Goal: Information Seeking & Learning: Learn about a topic

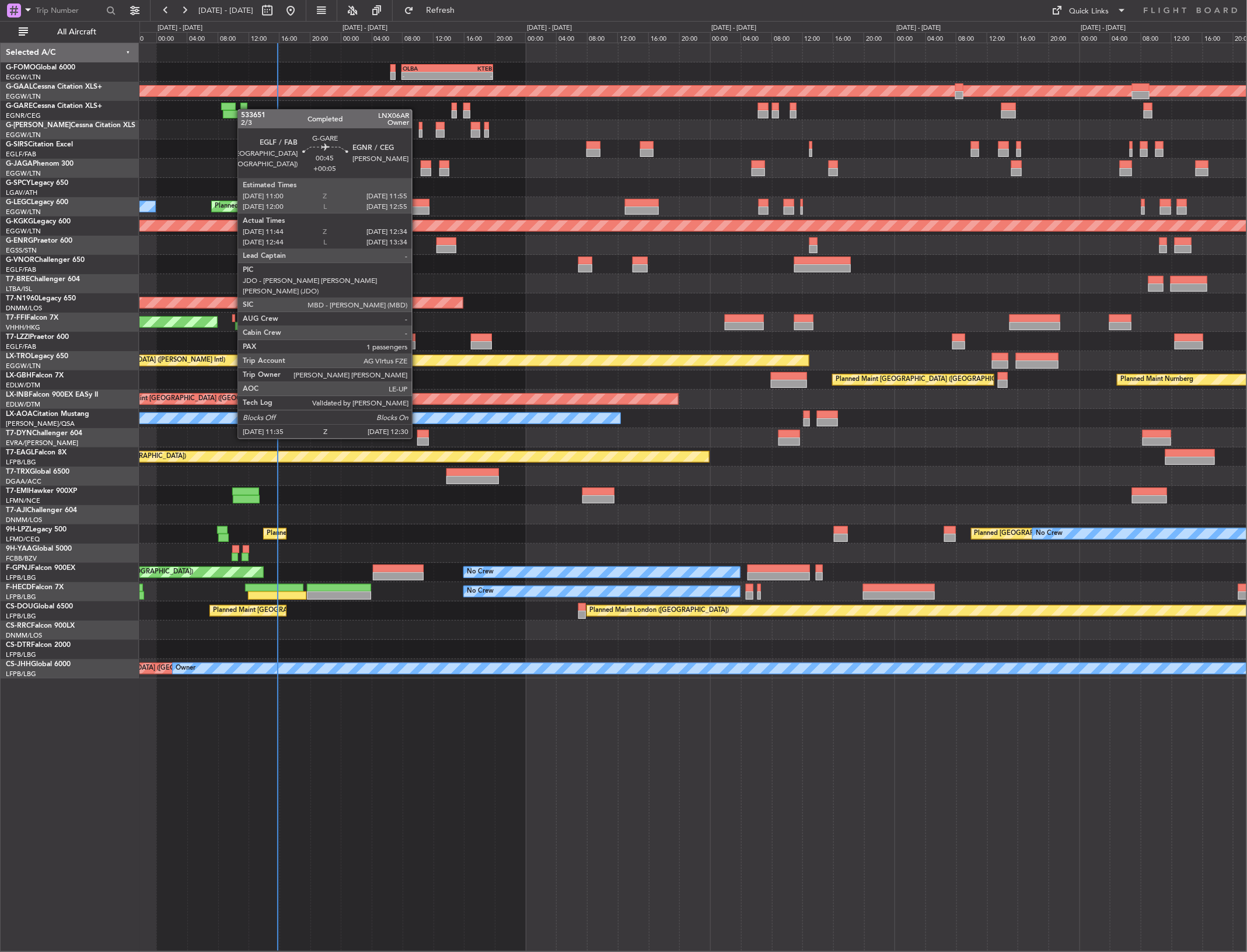
click at [241, 110] on div "- - OLBA 08:00 Z KTEB 19:50 Z Planned Maint [GEOGRAPHIC_DATA] ([GEOGRAPHIC_DATA…" at bounding box center [693, 361] width 1107 height 636
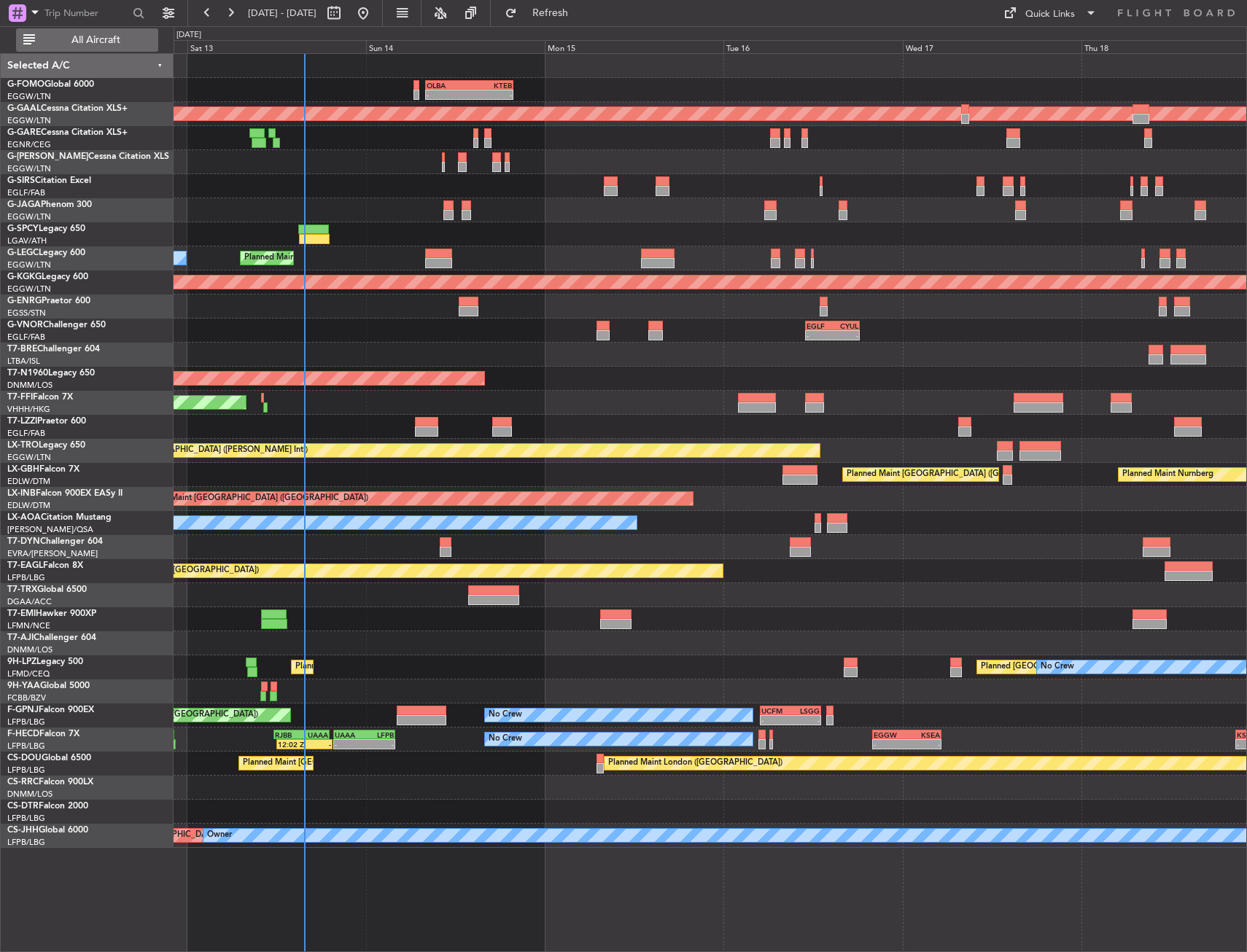
click at [78, 36] on span "All Aircraft" at bounding box center [96, 40] width 116 height 10
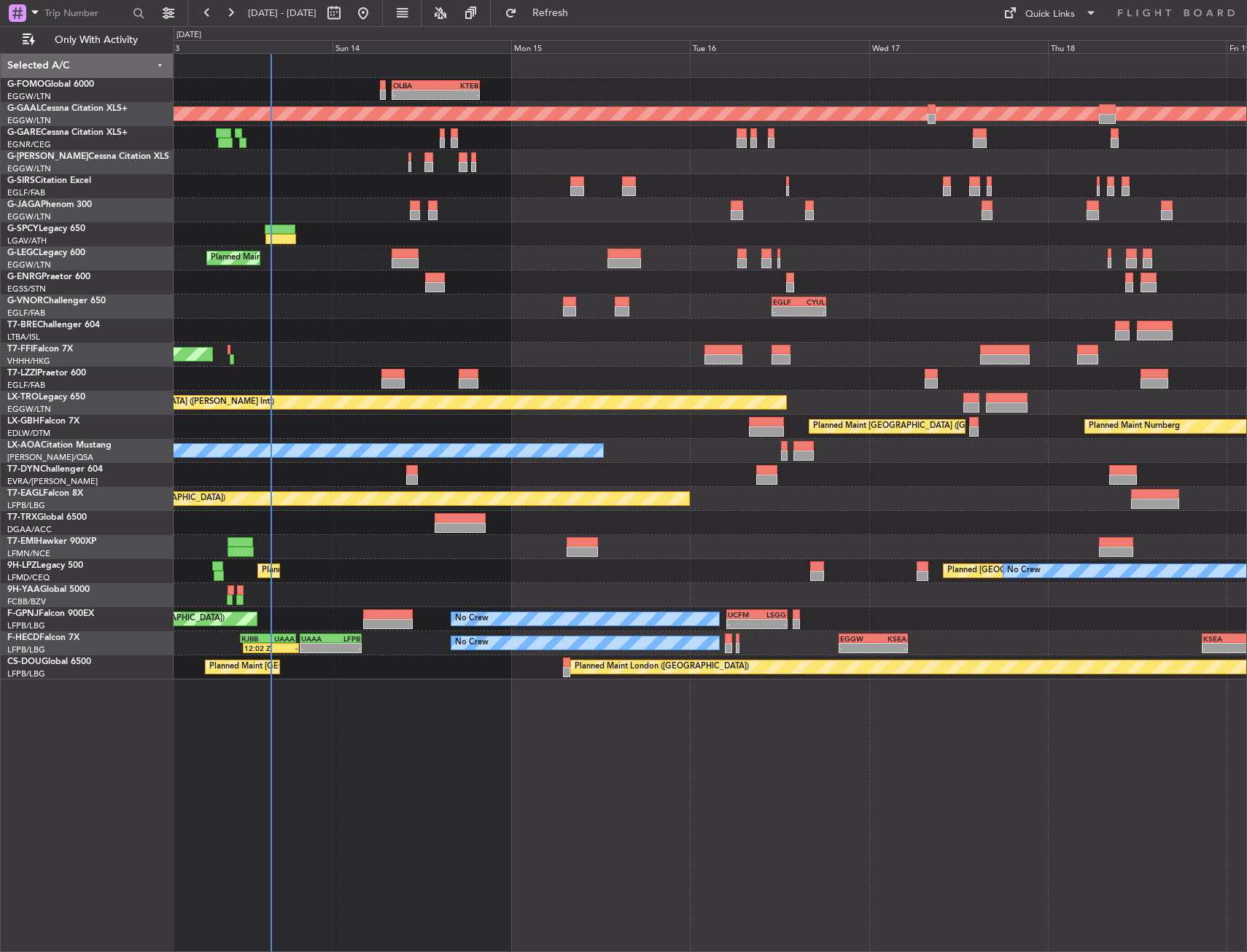
click at [297, 99] on div "- - OLBA 08:00 Z KTEB 19:50 Z Planned Maint [GEOGRAPHIC_DATA] ([GEOGRAPHIC_DATA…" at bounding box center [710, 367] width 1072 height 626
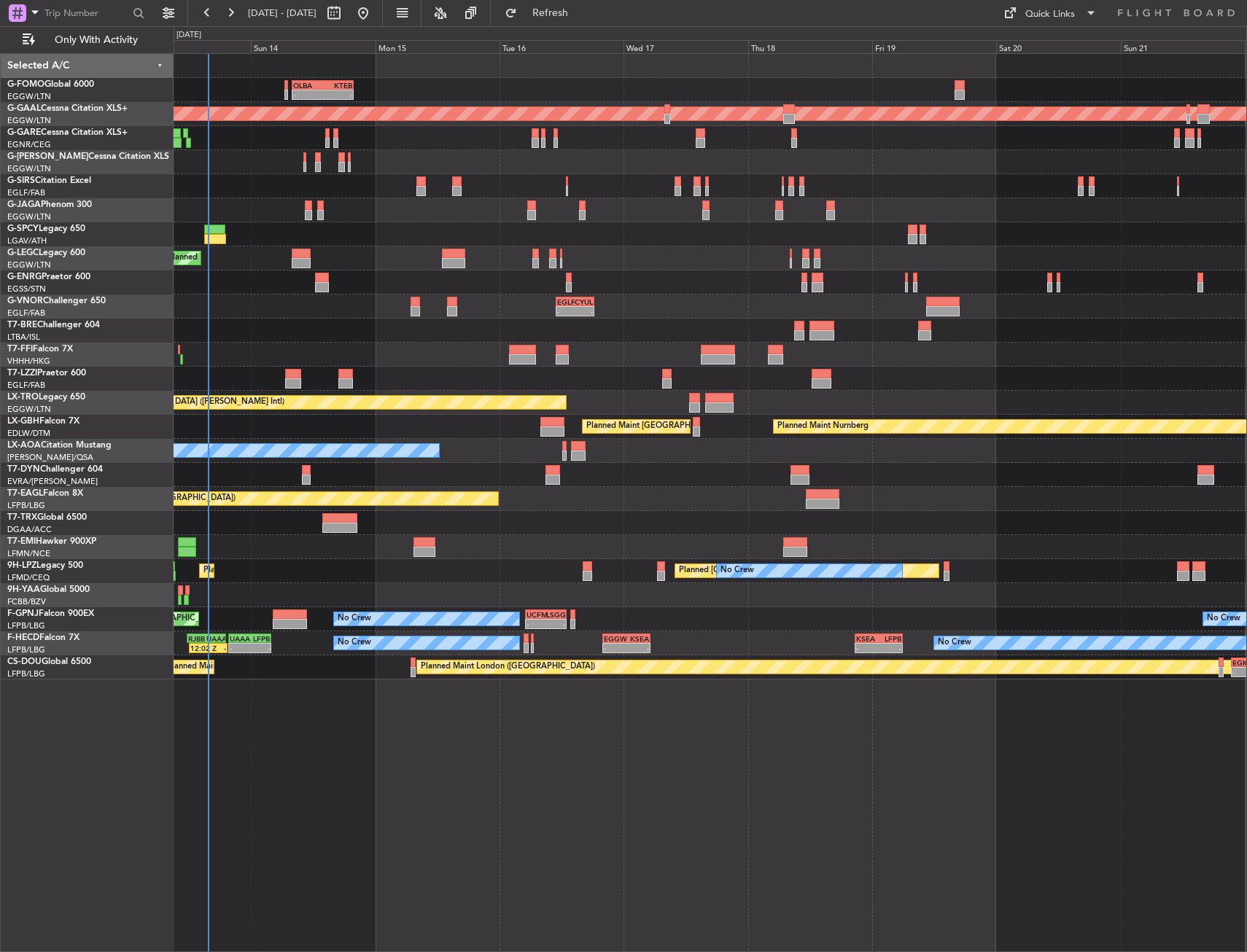
click at [228, 96] on div "- - OLBA 08:00 Z KTEB 19:50 Z Planned Maint [GEOGRAPHIC_DATA] ([GEOGRAPHIC_DATA…" at bounding box center [710, 90] width 1072 height 24
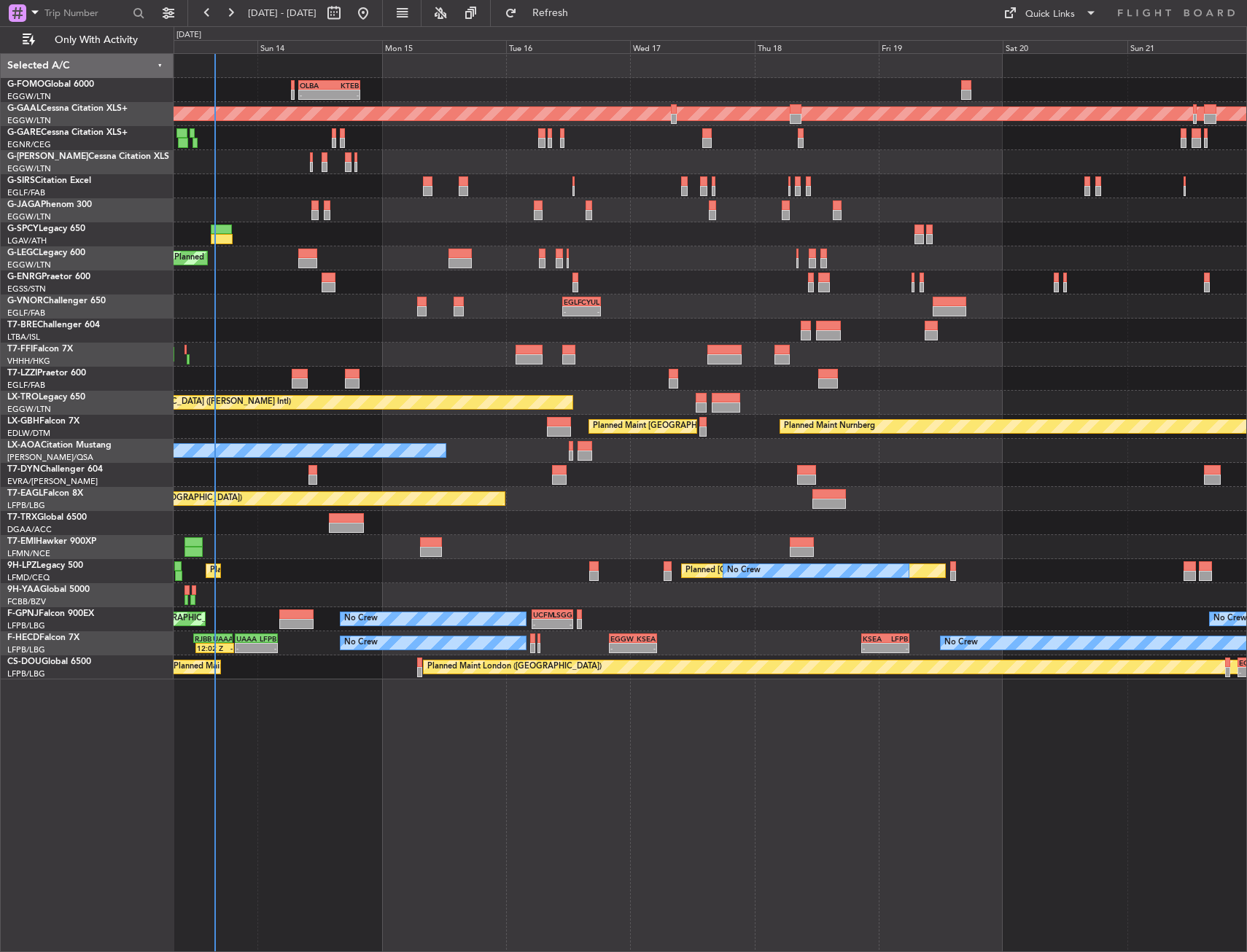
click at [236, 93] on div "- - OLBA 08:00 Z KTEB 19:50 Z Planned Maint [GEOGRAPHIC_DATA] ([GEOGRAPHIC_DATA…" at bounding box center [710, 90] width 1072 height 24
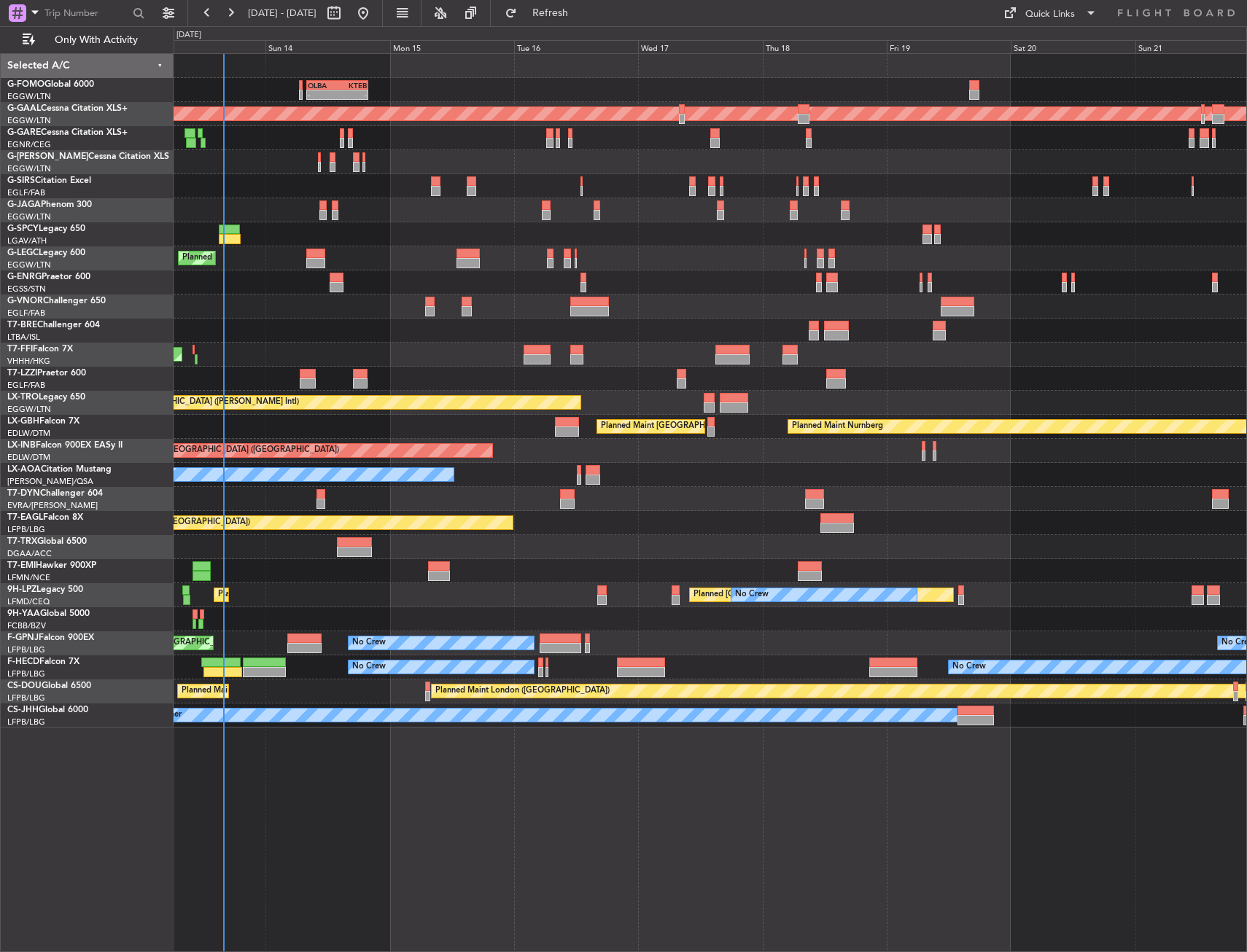
click at [456, 208] on div "Planned Maint [GEOGRAPHIC_DATA] ([GEOGRAPHIC_DATA])" at bounding box center [710, 210] width 1072 height 24
click at [478, 206] on div "Planned Maint [GEOGRAPHIC_DATA] ([GEOGRAPHIC_DATA])" at bounding box center [710, 210] width 1072 height 24
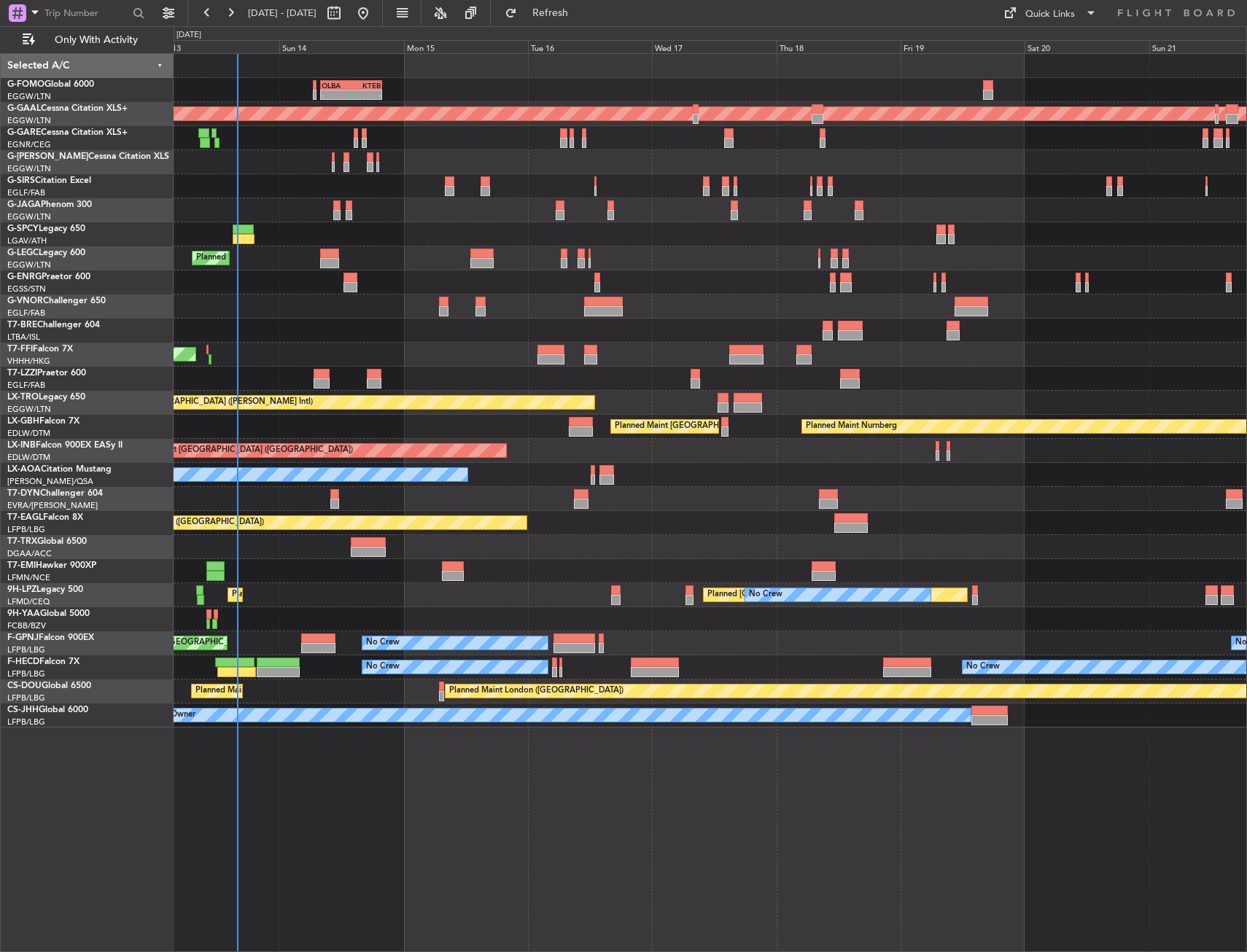
click at [304, 209] on div "Planned Maint [GEOGRAPHIC_DATA] ([GEOGRAPHIC_DATA])" at bounding box center [710, 210] width 1072 height 24
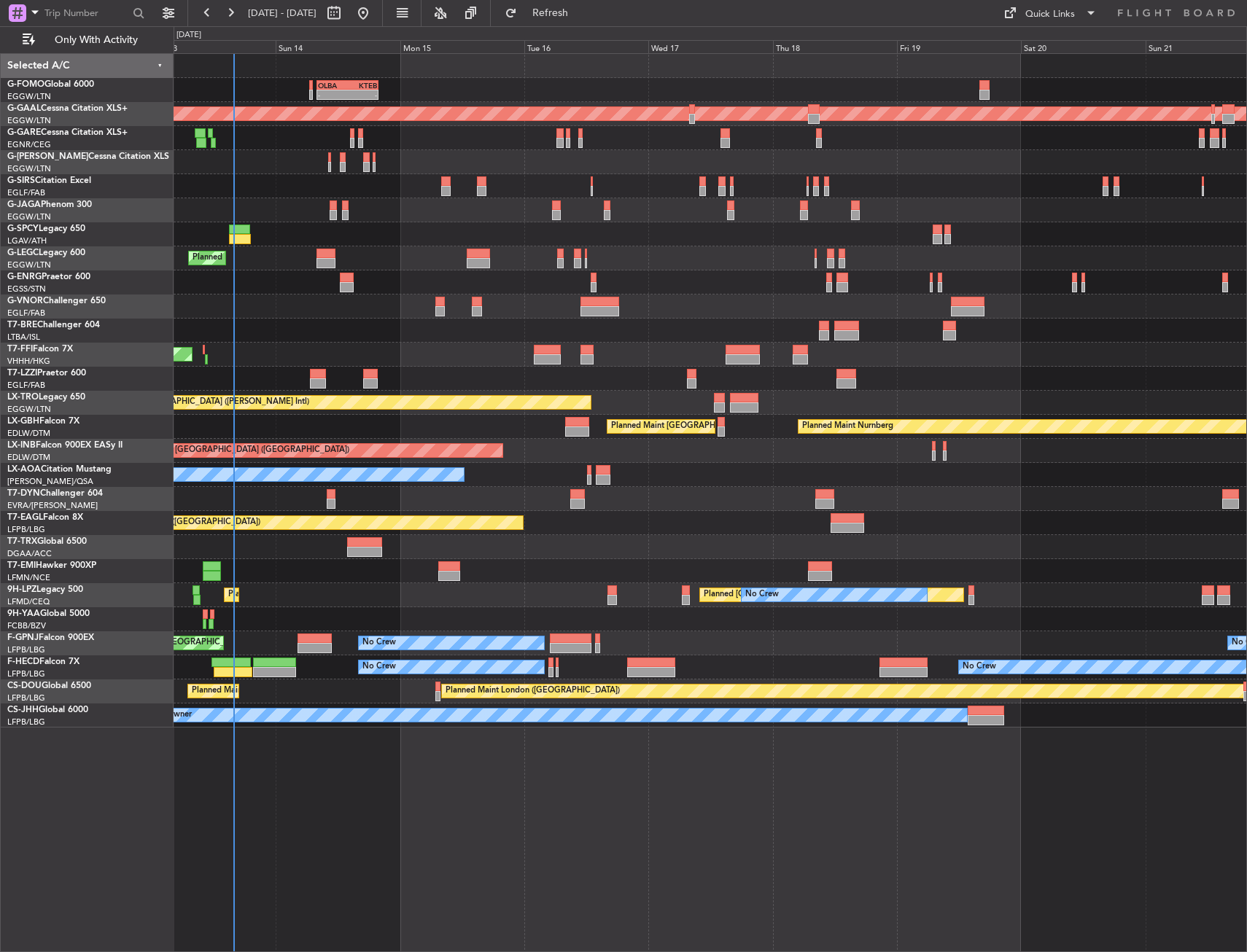
click at [557, 447] on div "Planned Maint [GEOGRAPHIC_DATA] ([GEOGRAPHIC_DATA])" at bounding box center [710, 451] width 1072 height 24
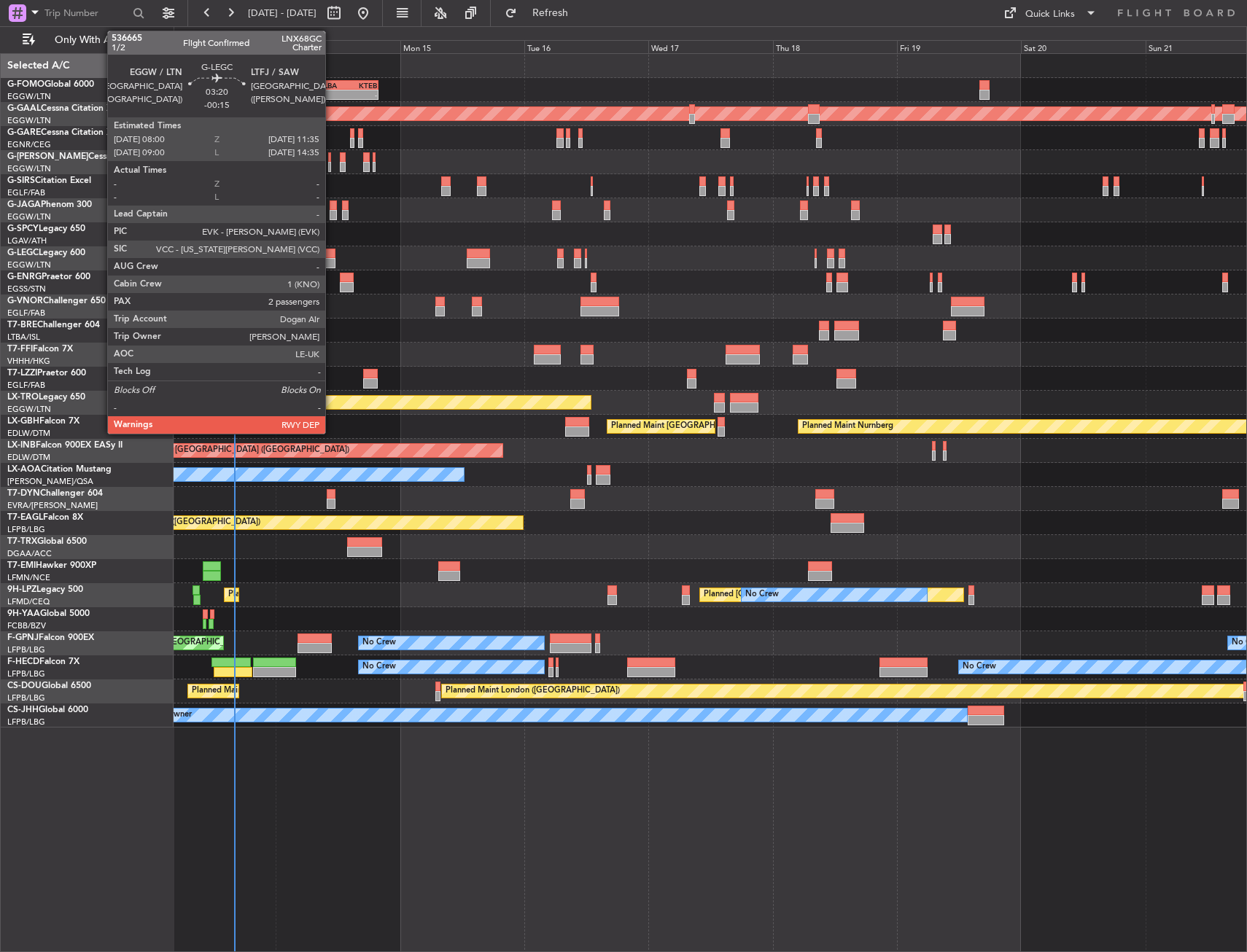
click at [332, 251] on div at bounding box center [326, 254] width 19 height 10
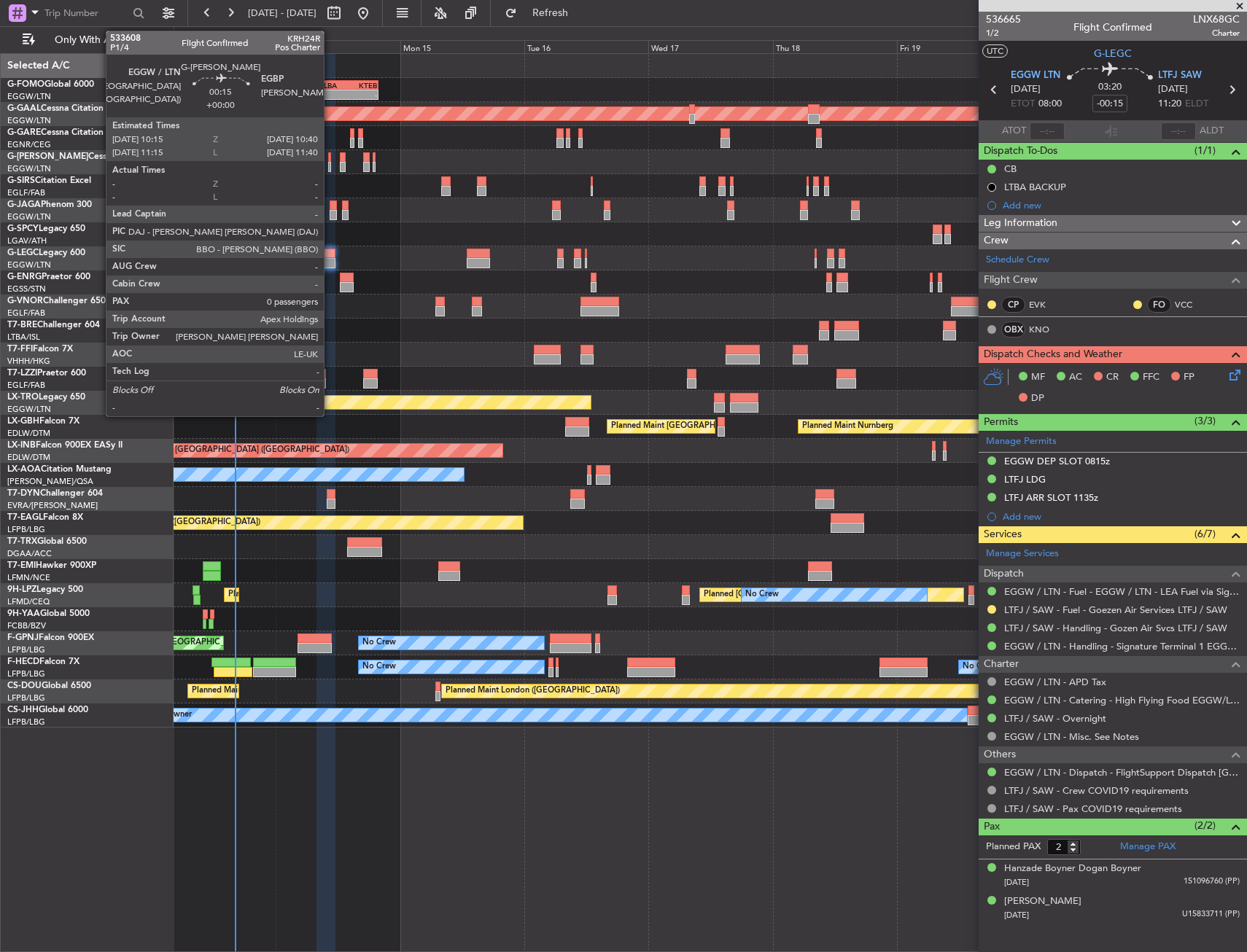
click at [330, 168] on div at bounding box center [329, 167] width 3 height 10
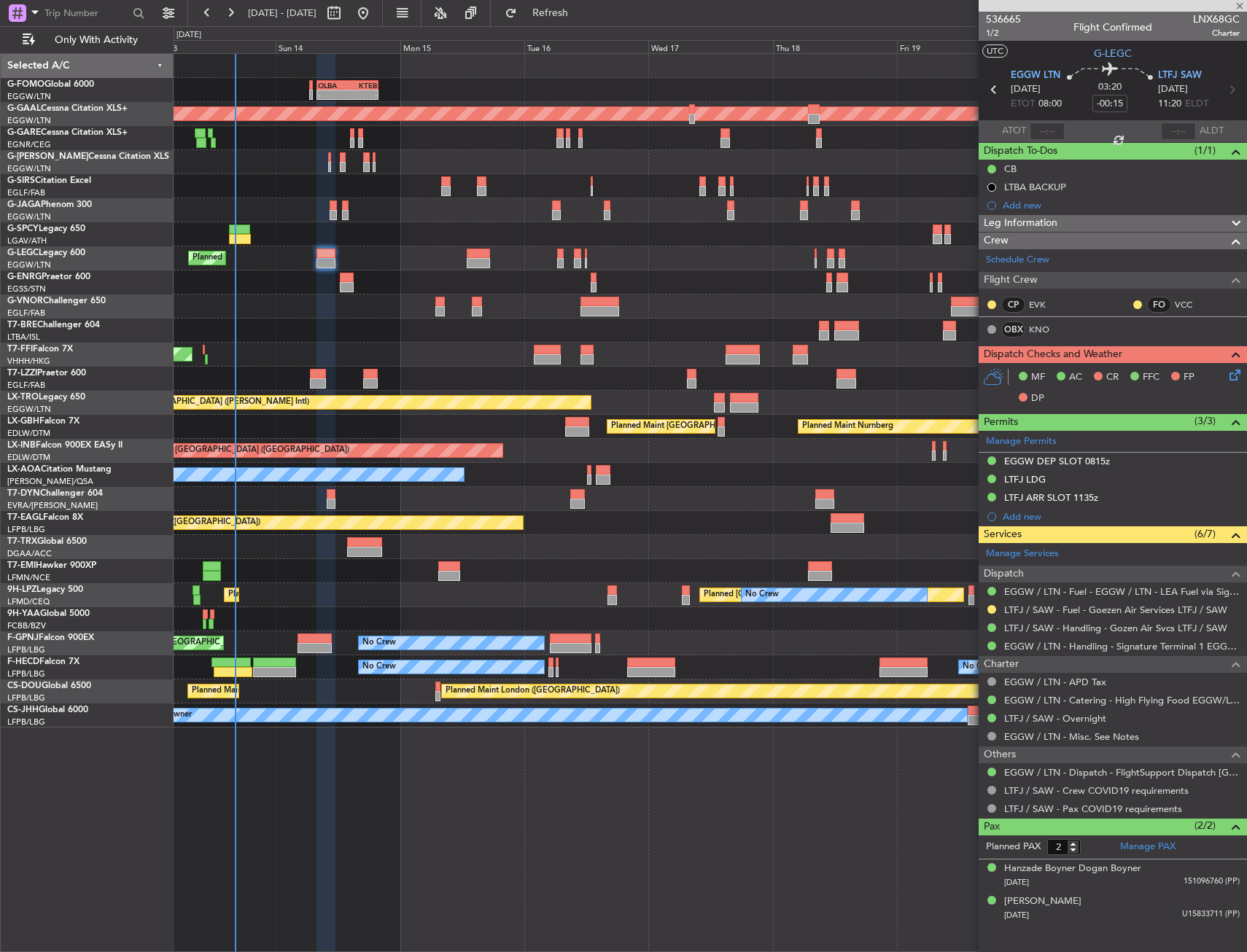
type input "0"
